Goal: Check status: Verify the current state of an ongoing process or item

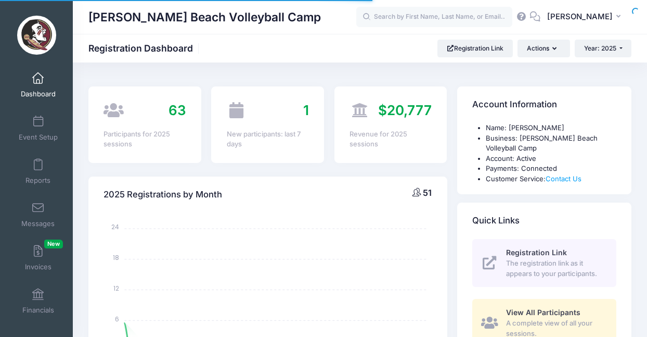
select select
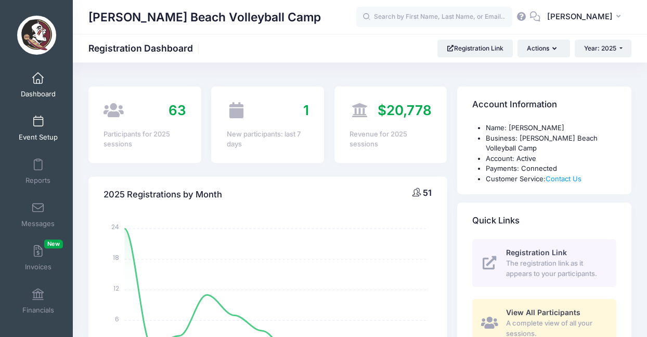
click at [38, 120] on span at bounding box center [38, 121] width 0 height 11
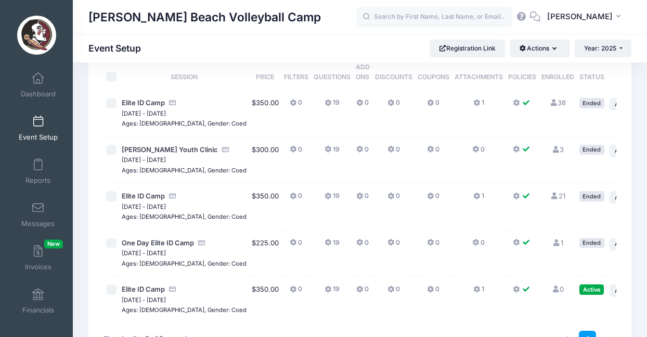
scroll to position [55, 0]
click at [606, 47] on span "Year: 2025" at bounding box center [600, 48] width 32 height 8
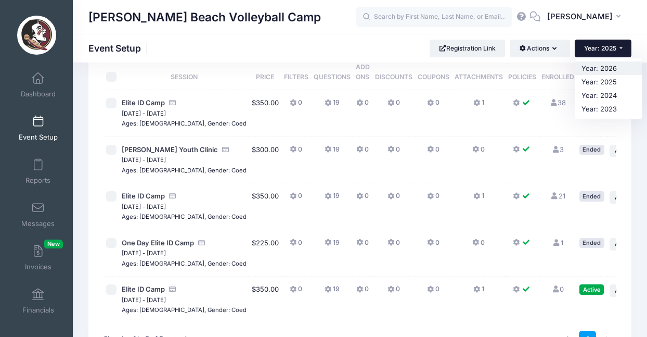
click at [593, 65] on link "Year: 2026" at bounding box center [609, 68] width 68 height 14
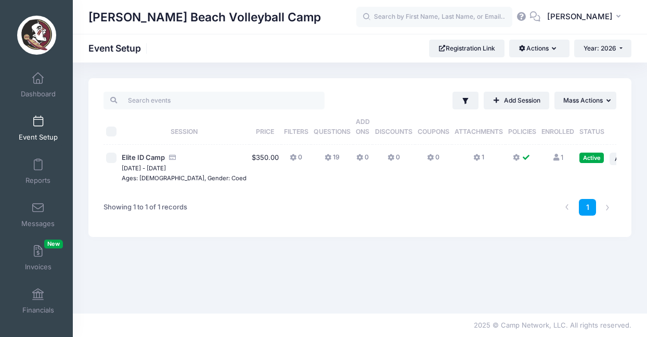
click at [552, 159] on icon at bounding box center [556, 157] width 8 height 7
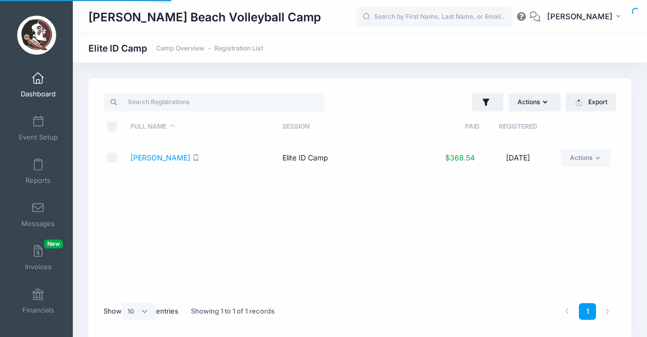
select select "10"
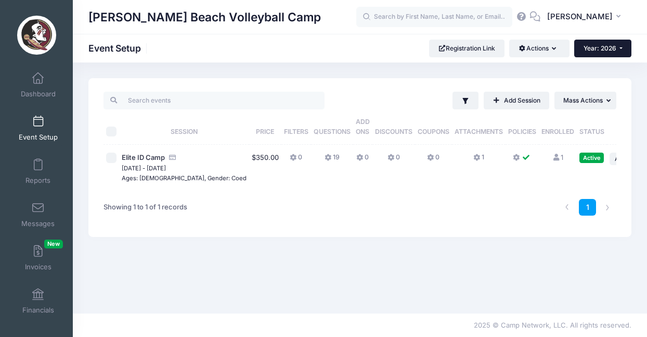
click at [619, 49] on button "Year: 2026" at bounding box center [602, 49] width 57 height 18
click at [593, 84] on link "Year: 2025" at bounding box center [608, 82] width 68 height 14
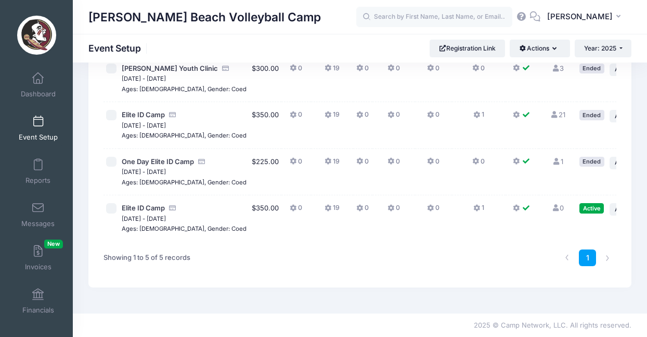
scroll to position [141, 0]
